Goal: Task Accomplishment & Management: Complete application form

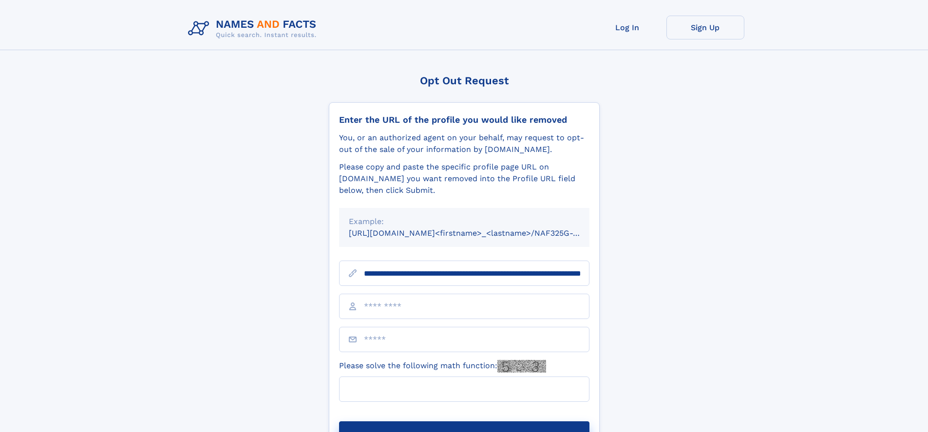
scroll to position [0, 97]
type input "**********"
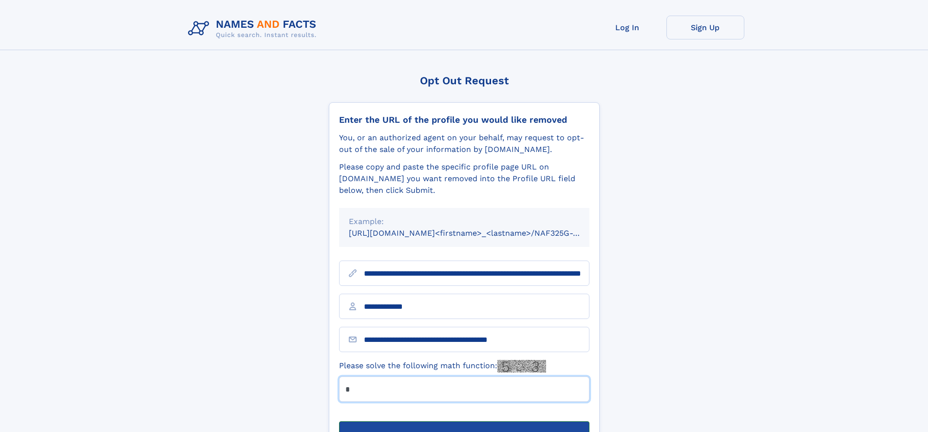
type input "*"
click at [464, 421] on button "Submit Opt Out Request" at bounding box center [464, 436] width 250 height 31
